Goal: Navigation & Orientation: Go to known website

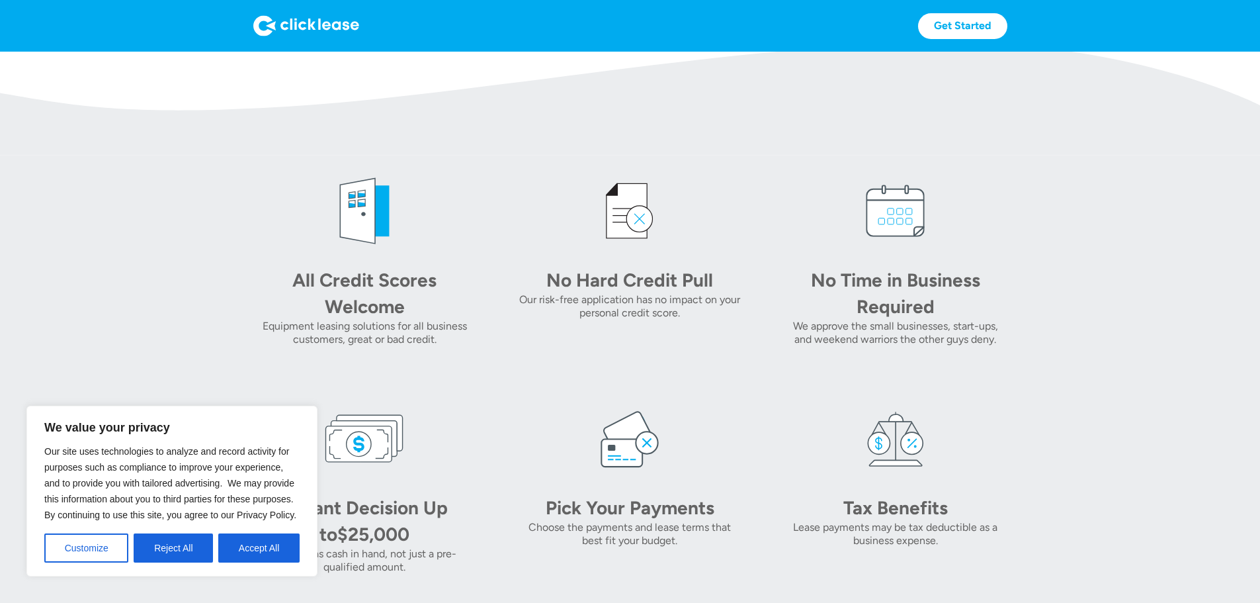
scroll to position [529, 0]
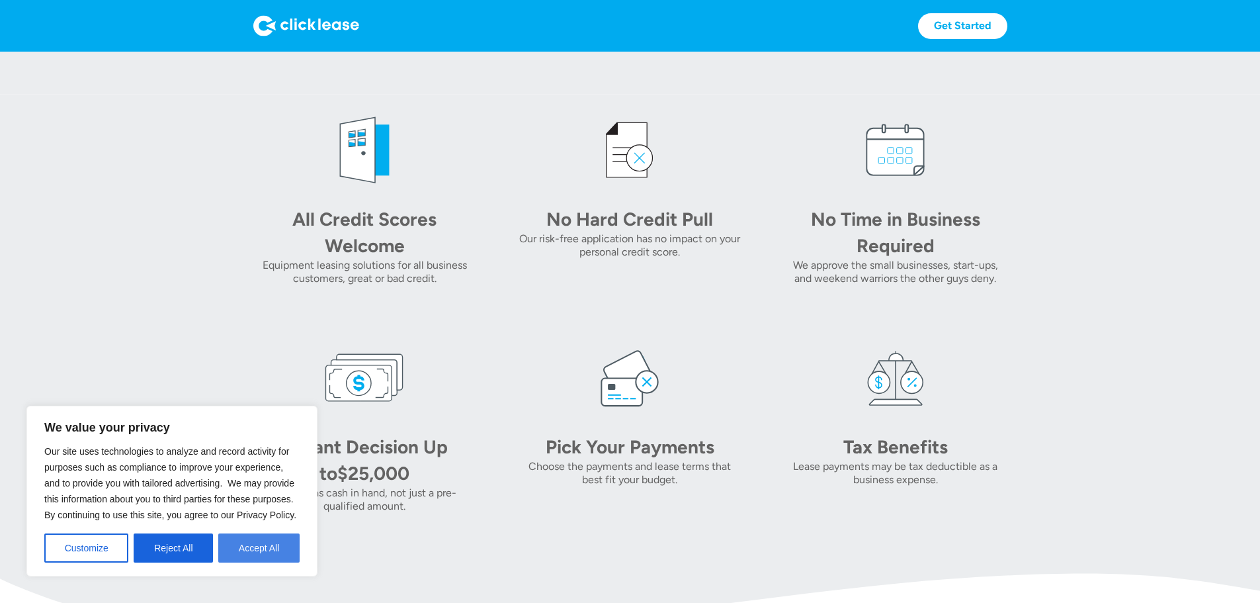
click at [263, 545] on button "Accept All" at bounding box center [258, 547] width 81 height 29
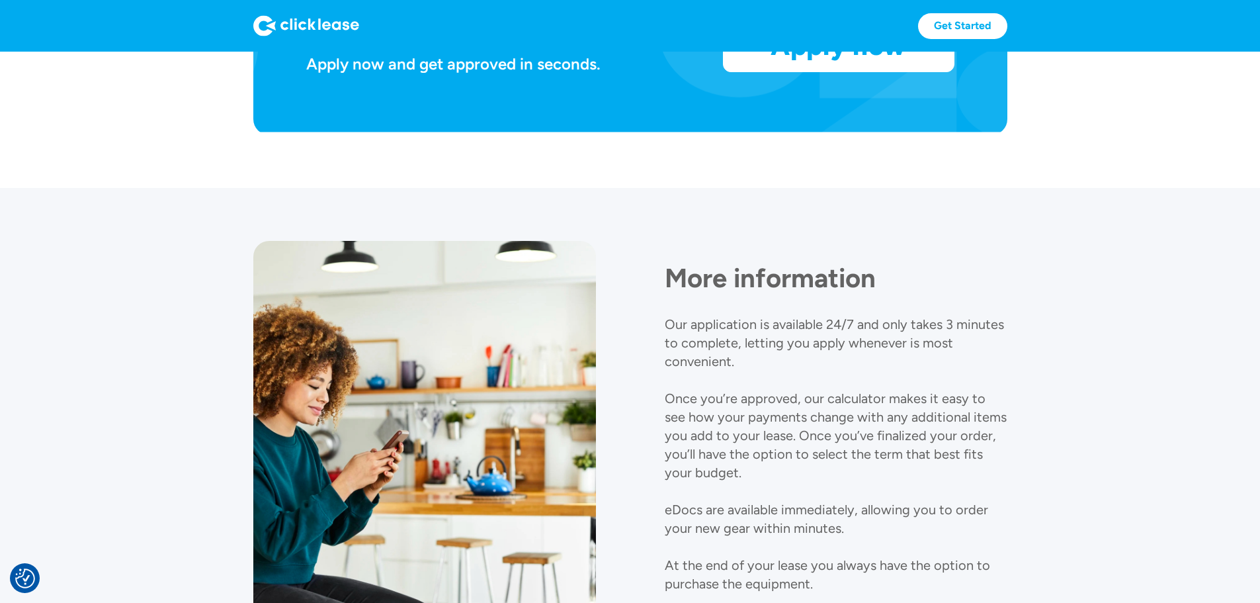
scroll to position [1476, 0]
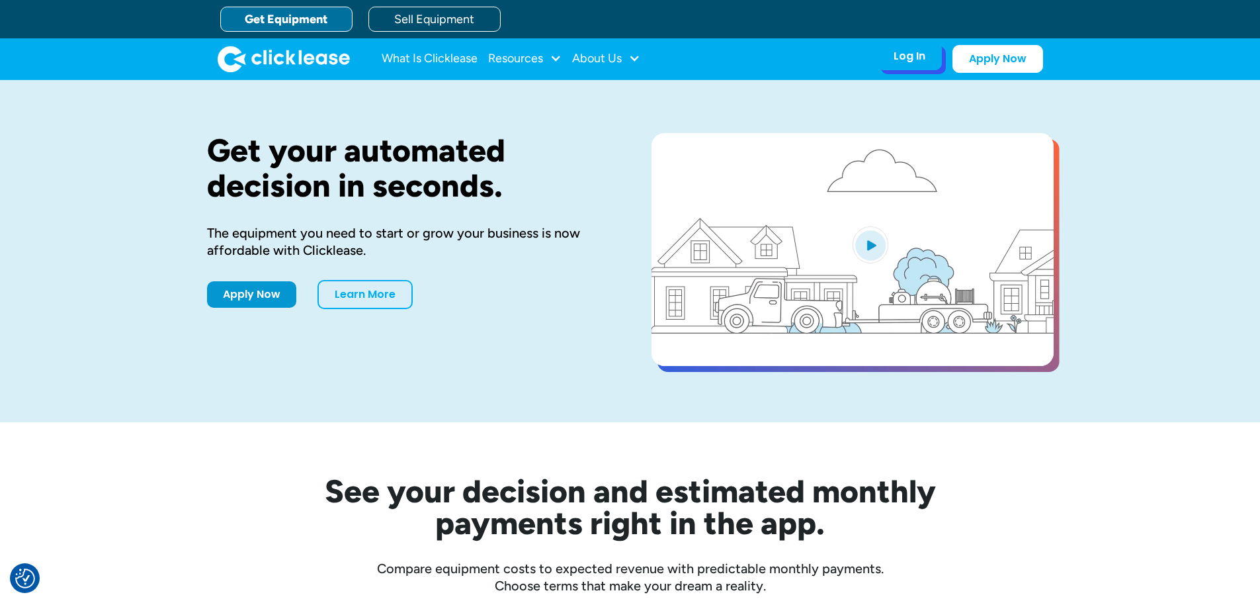
click at [921, 63] on div "Log In" at bounding box center [910, 56] width 32 height 13
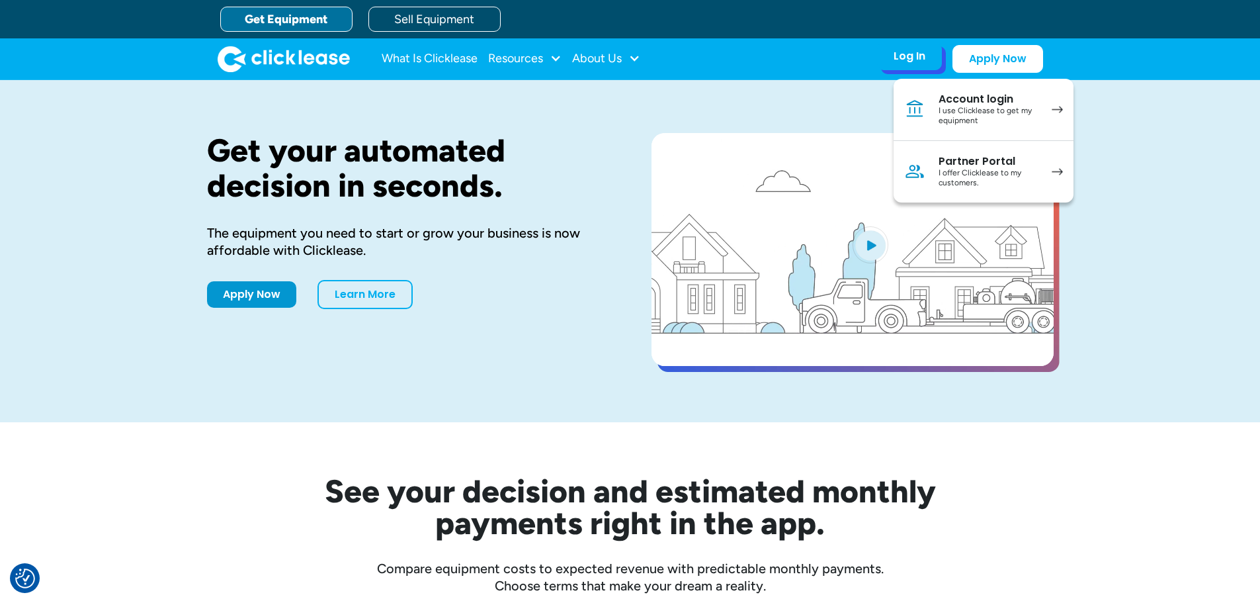
click at [957, 121] on div "I use Clicklease to get my equipment" at bounding box center [989, 116] width 100 height 21
